Goal: Navigation & Orientation: Find specific page/section

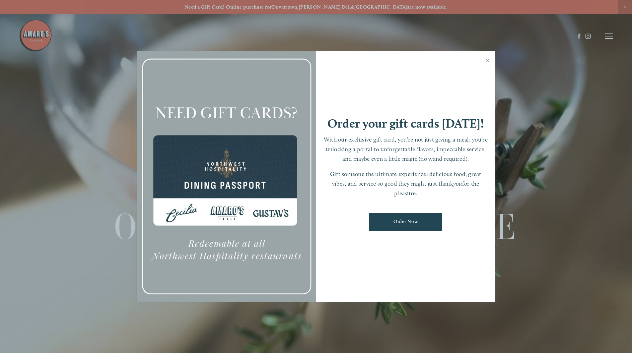
click at [488, 59] on link "Close" at bounding box center [487, 61] width 13 height 19
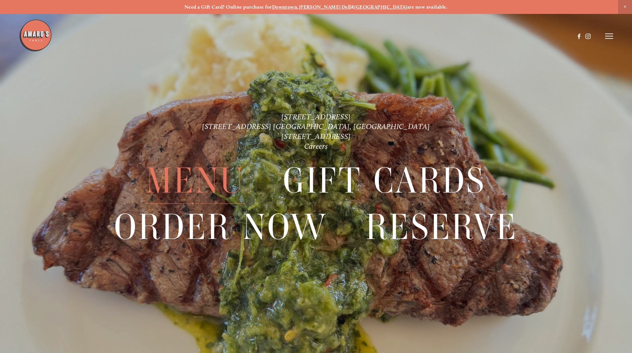
click at [198, 177] on span "Menu" at bounding box center [195, 181] width 99 height 46
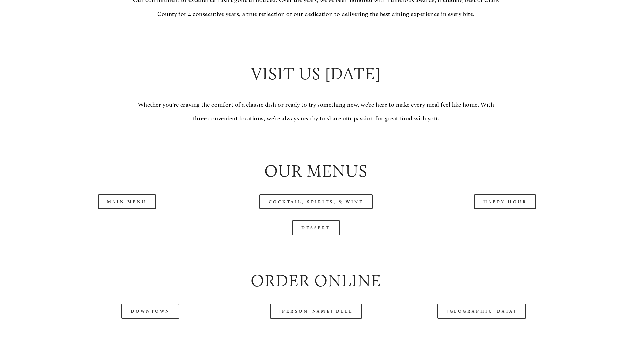
scroll to position [630, 0]
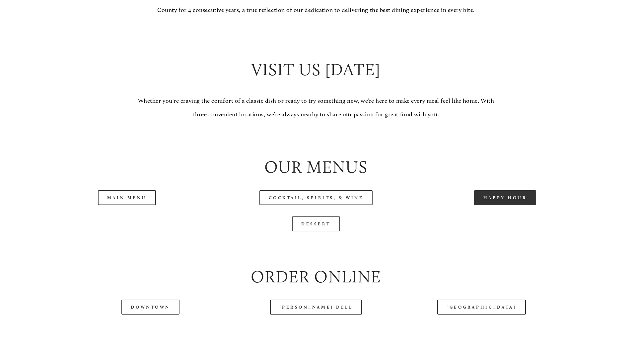
click at [506, 205] on link "Happy Hour" at bounding box center [505, 197] width 62 height 15
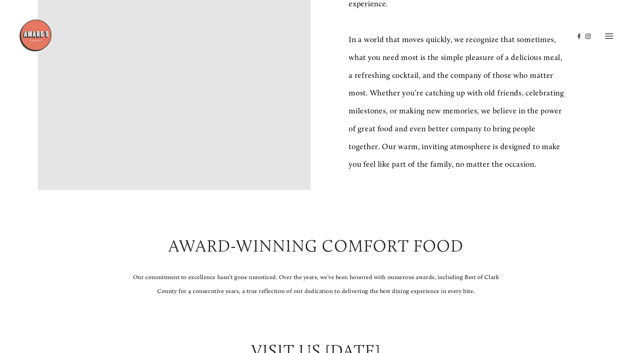
scroll to position [299, 0]
